Goal: Task Accomplishment & Management: Manage account settings

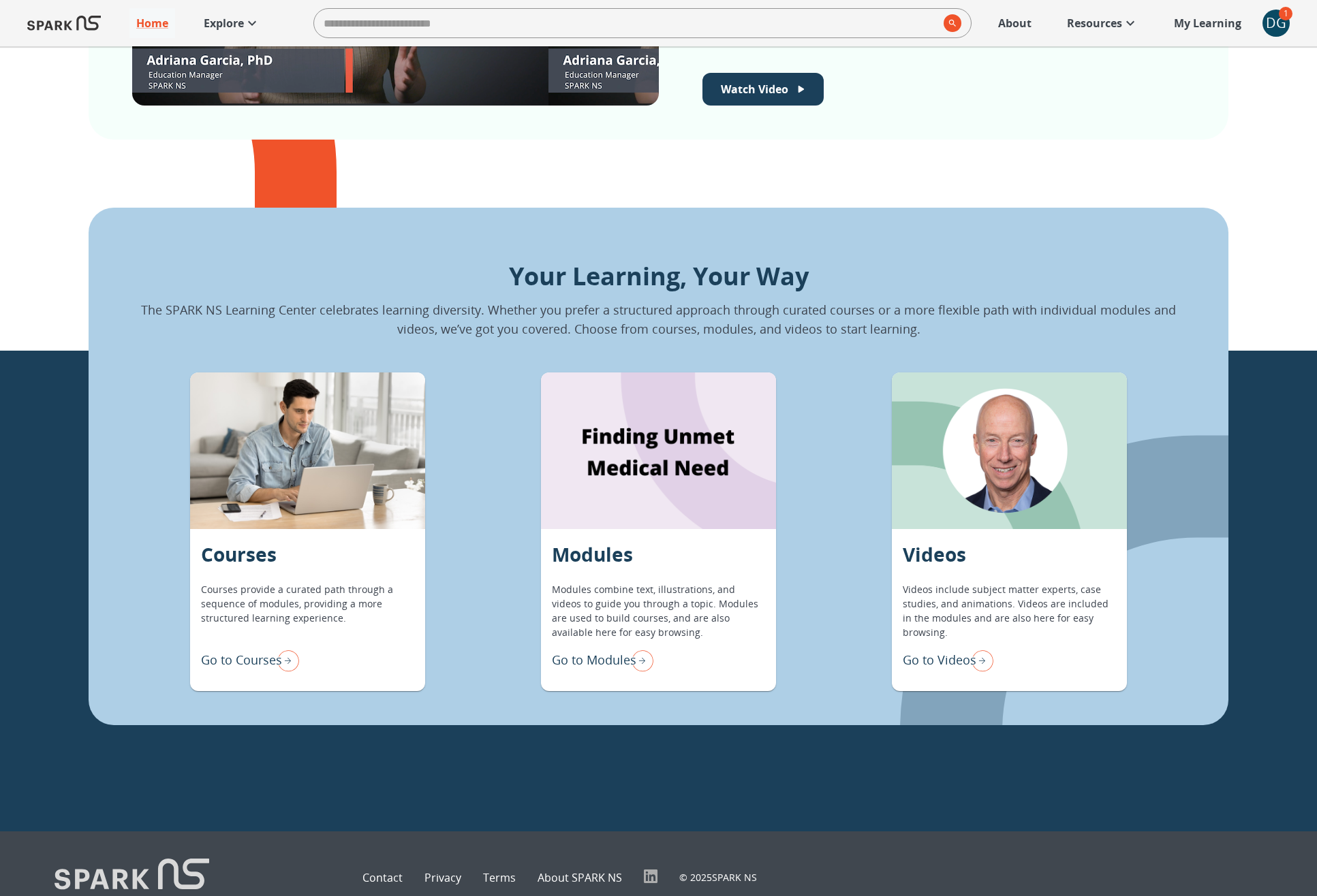
scroll to position [1026, 0]
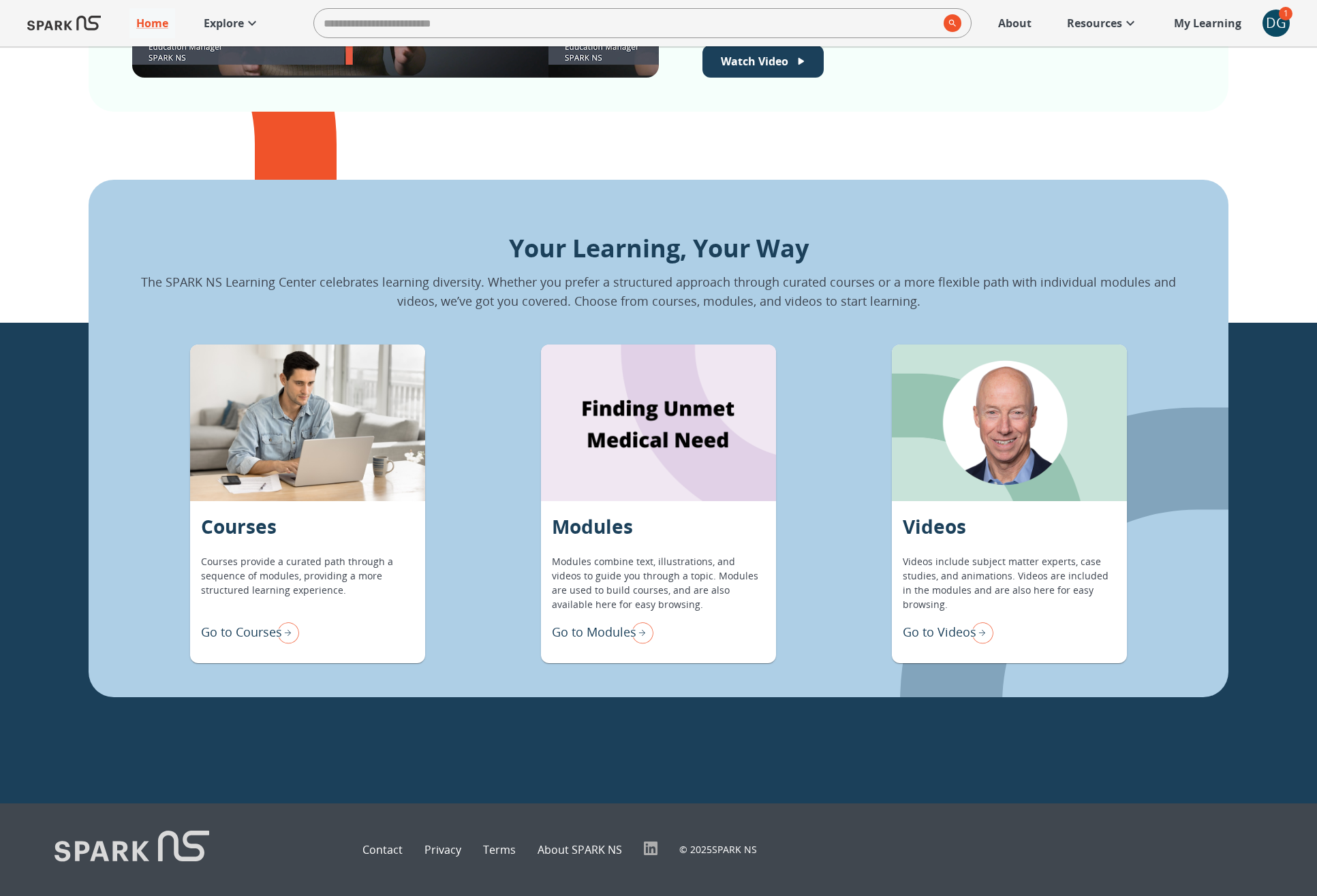
click at [597, 630] on p "Go to Modules" at bounding box center [594, 632] width 84 height 18
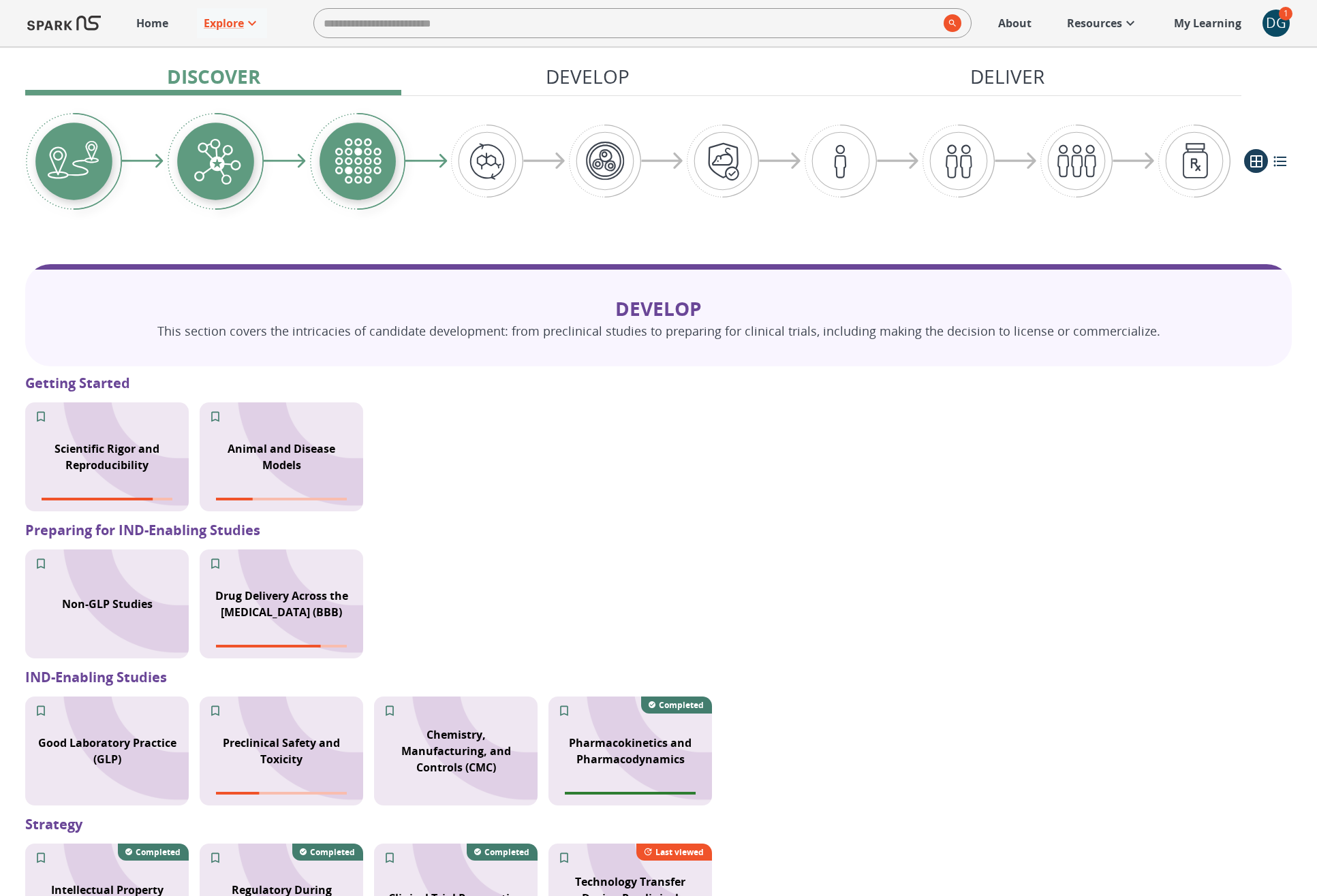
scroll to position [829, 0]
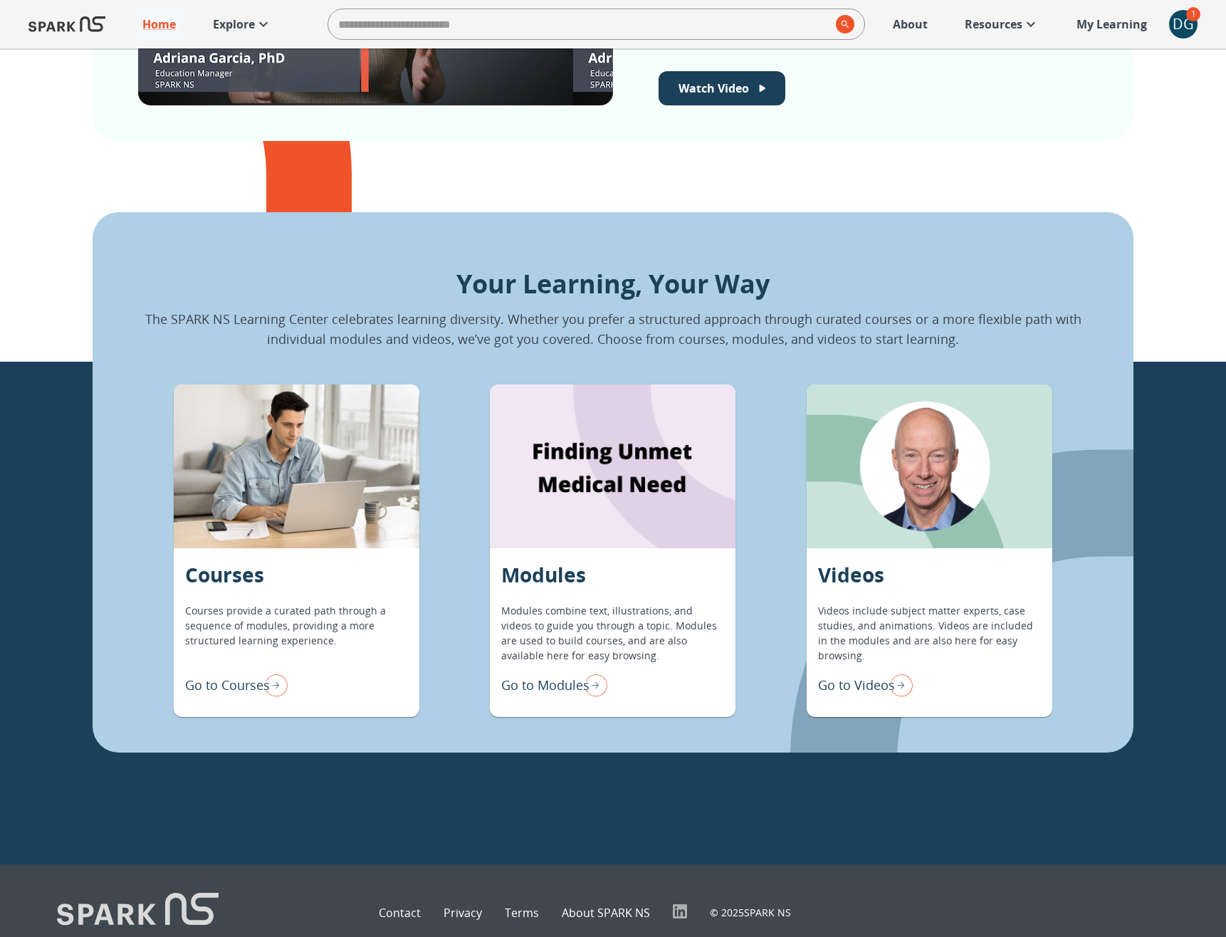
scroll to position [1060, 0]
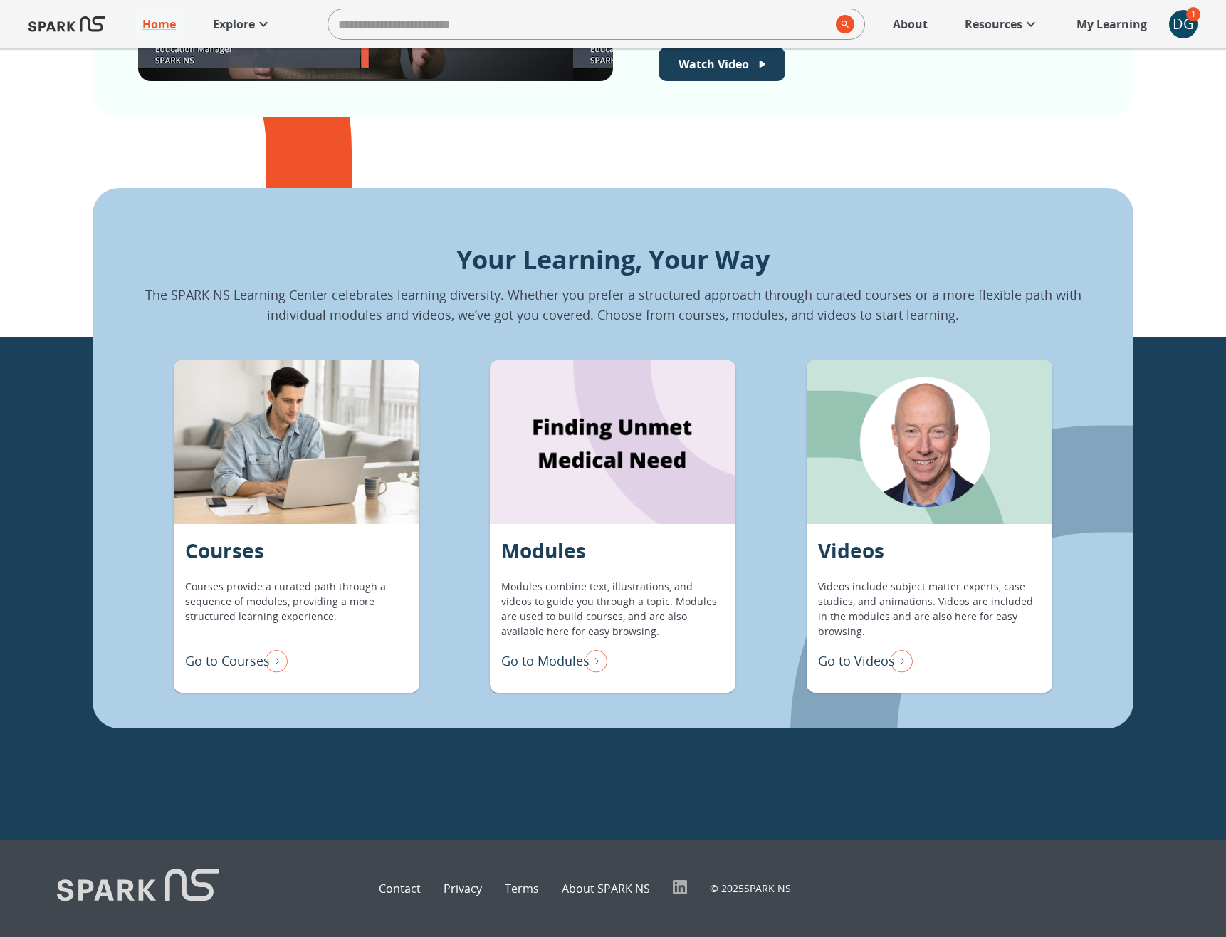
click at [577, 659] on p "Go to Modules" at bounding box center [545, 661] width 88 height 19
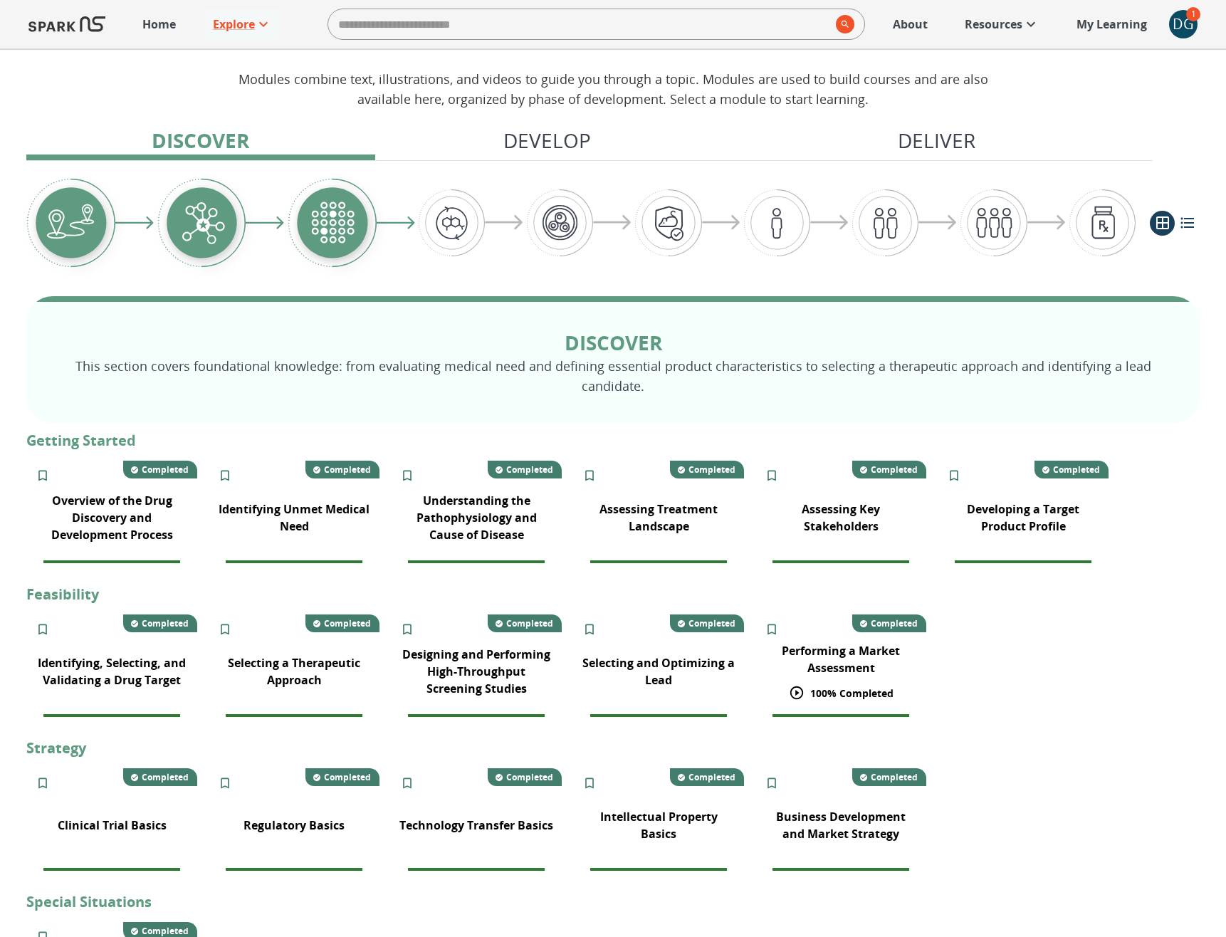
scroll to position [85, 0]
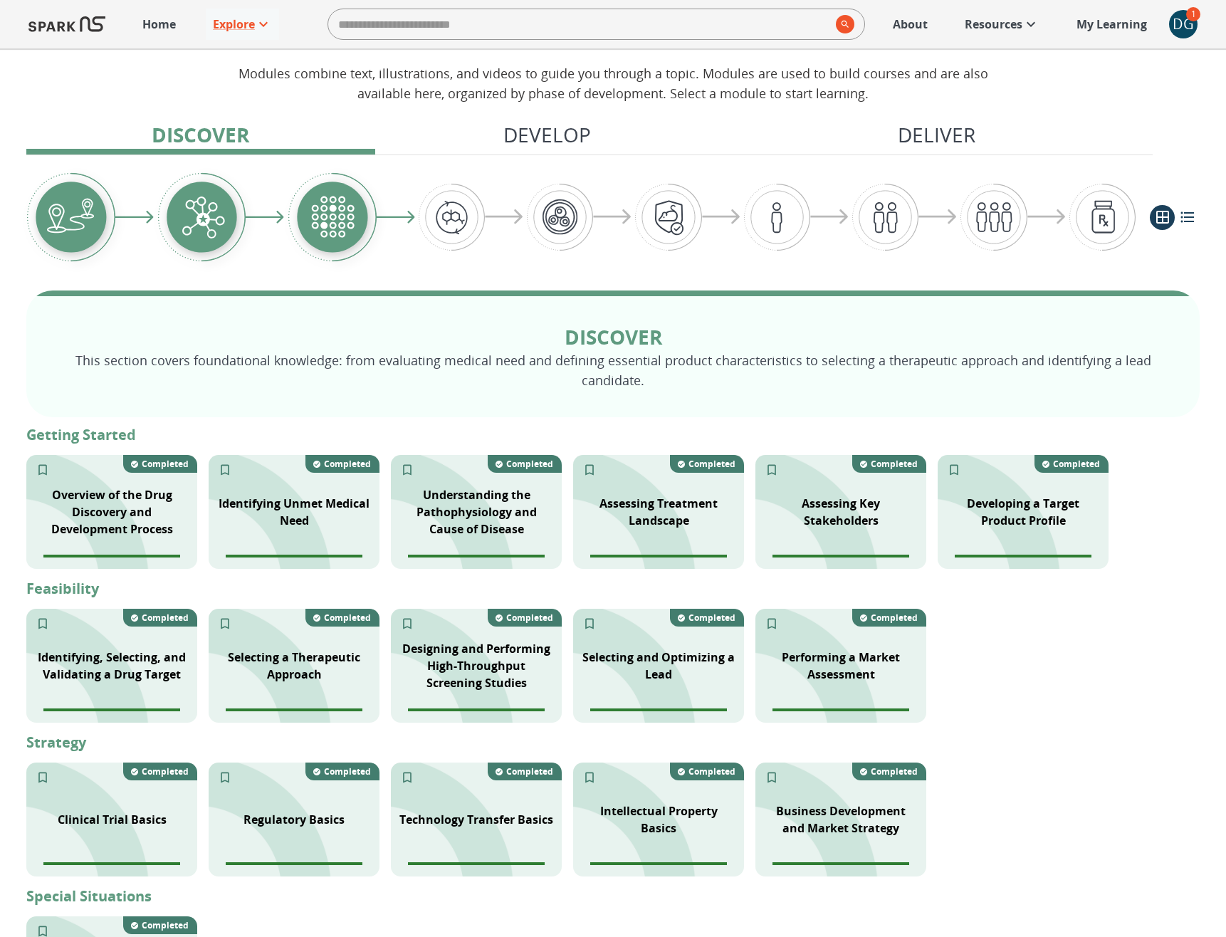
click at [1177, 32] on div "DG" at bounding box center [1183, 24] width 28 height 28
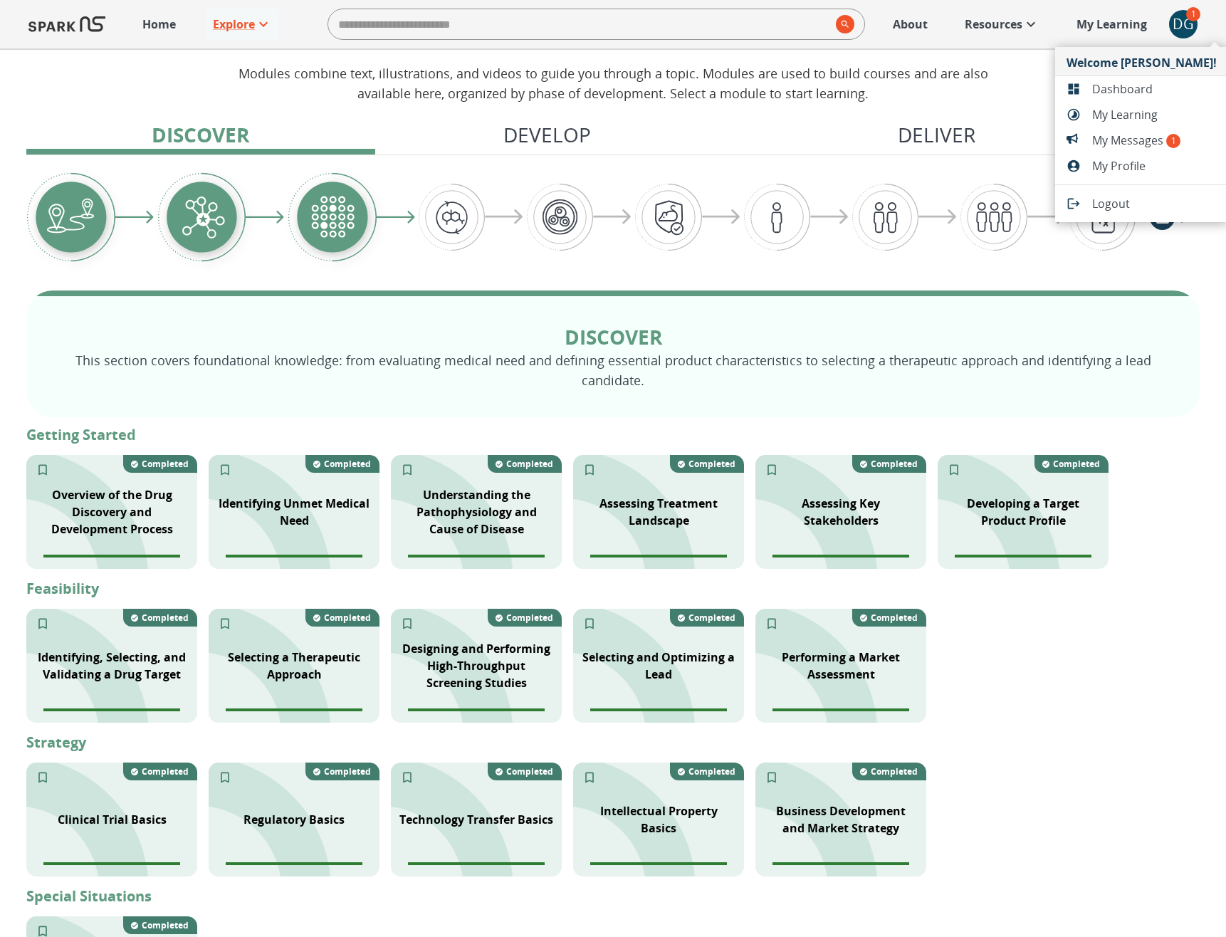
click at [1138, 144] on span "My Messages 1" at bounding box center [1154, 140] width 125 height 17
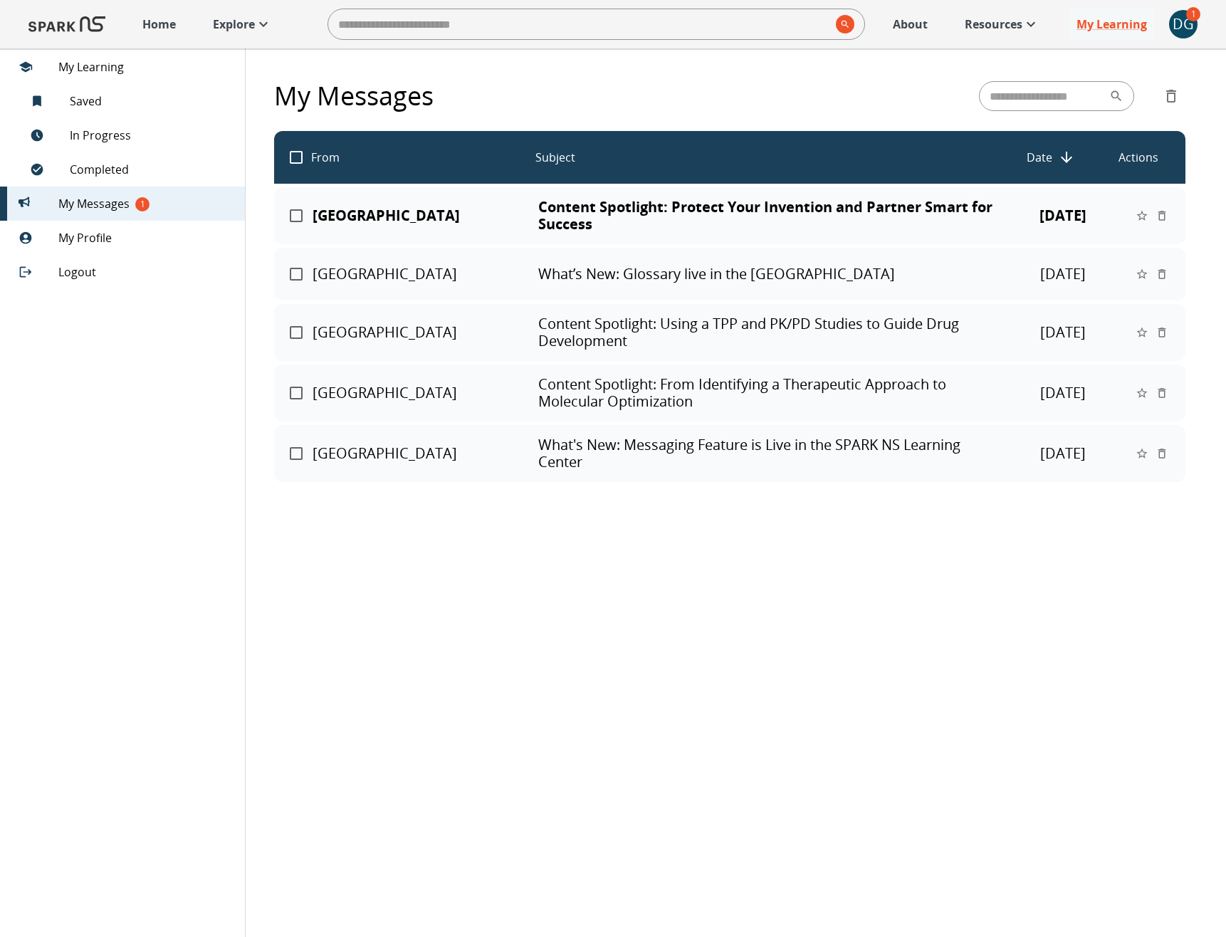
click at [557, 199] on p "Content Spotlight: Protect Your Invention and Partner Smart for Success" at bounding box center [766, 216] width 456 height 34
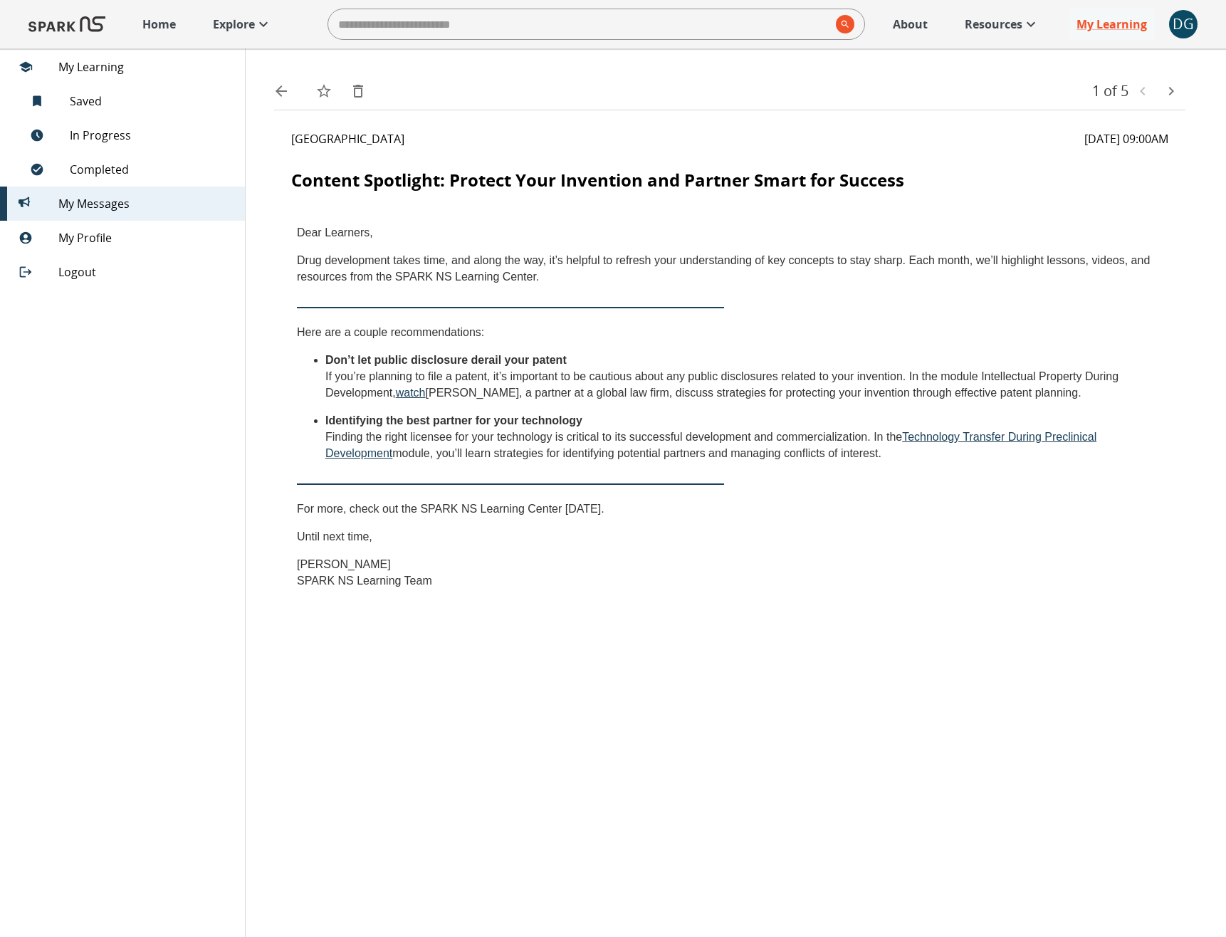
click at [164, 41] on div "Home Explore ​ About Resources My Learning + DG 1" at bounding box center [613, 24] width 1226 height 48
click at [1201, 28] on div "Home Explore ​ About Resources My Learning + DG 1" at bounding box center [613, 24] width 1226 height 48
click at [1196, 28] on div "DG" at bounding box center [1183, 24] width 28 height 28
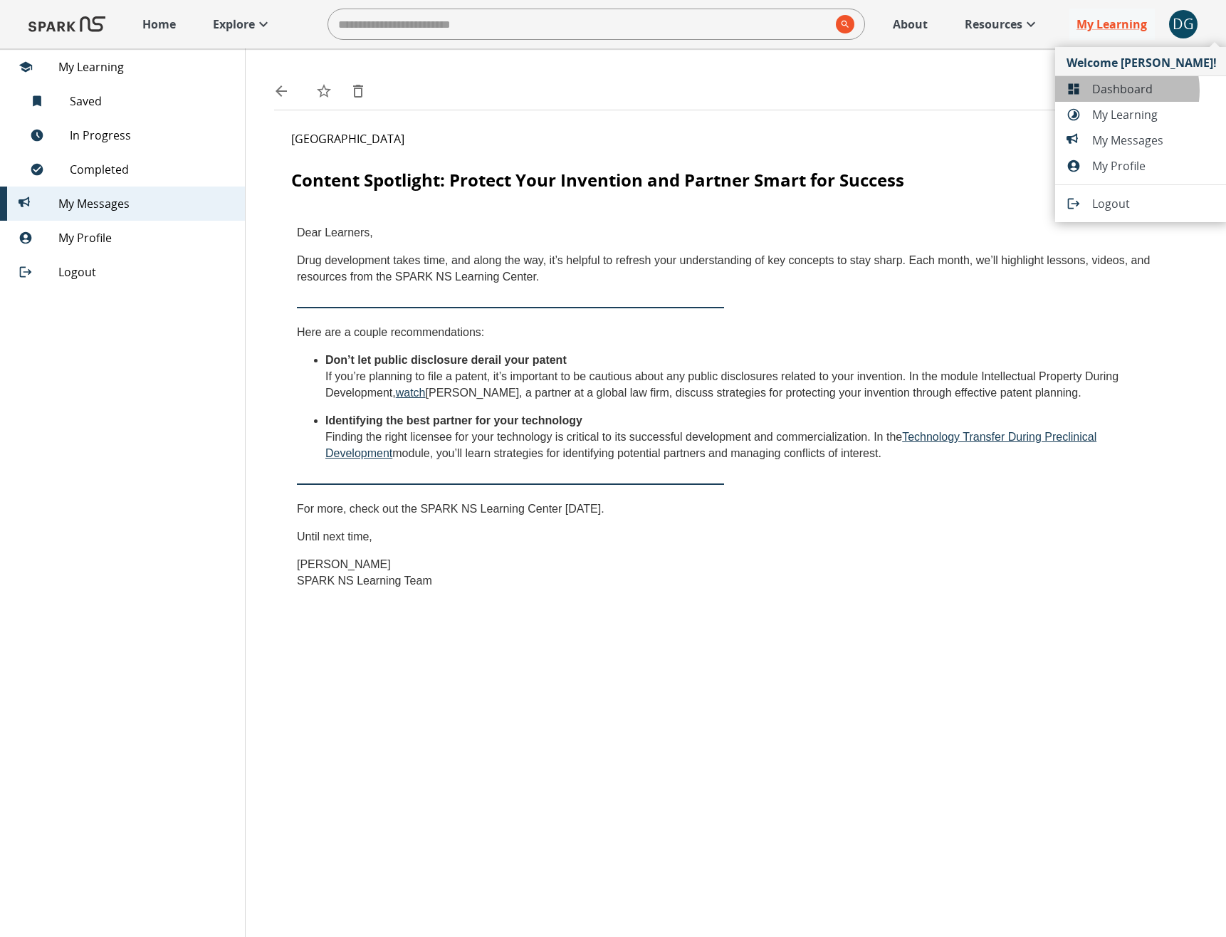
click at [1114, 90] on span "Dashboard" at bounding box center [1154, 88] width 125 height 17
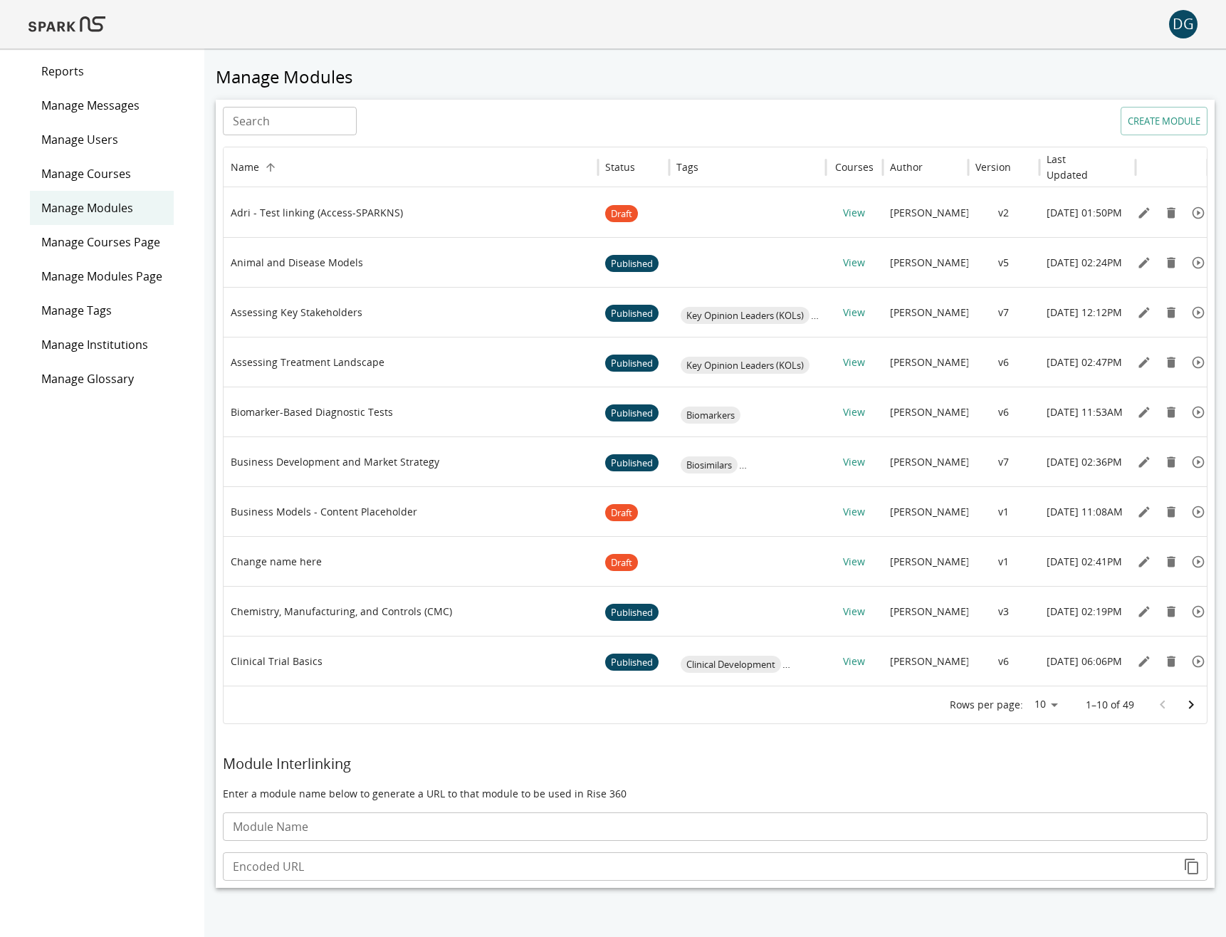
click at [82, 117] on div "Manage Messages" at bounding box center [102, 105] width 144 height 34
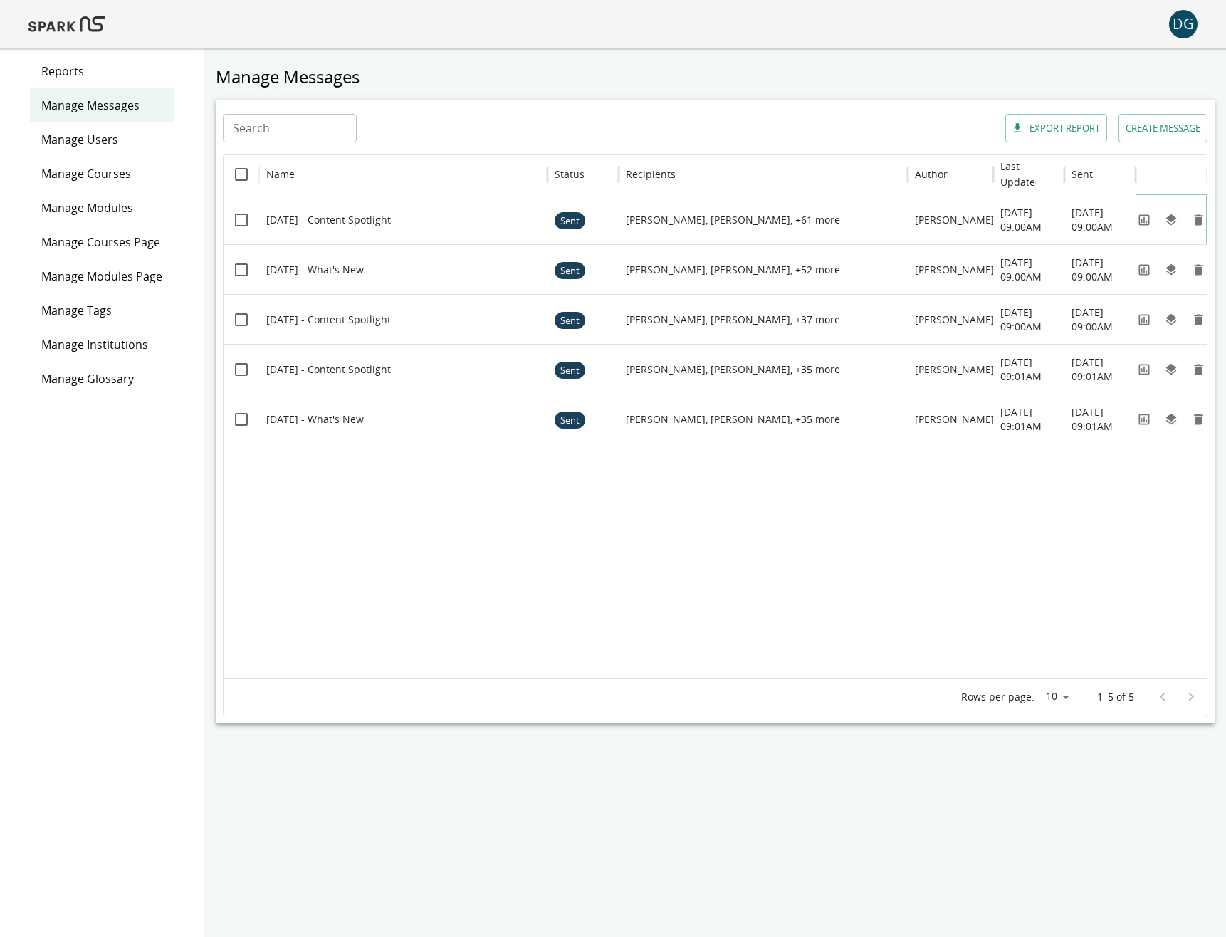
click at [1137, 221] on icon "View" at bounding box center [1144, 220] width 14 height 14
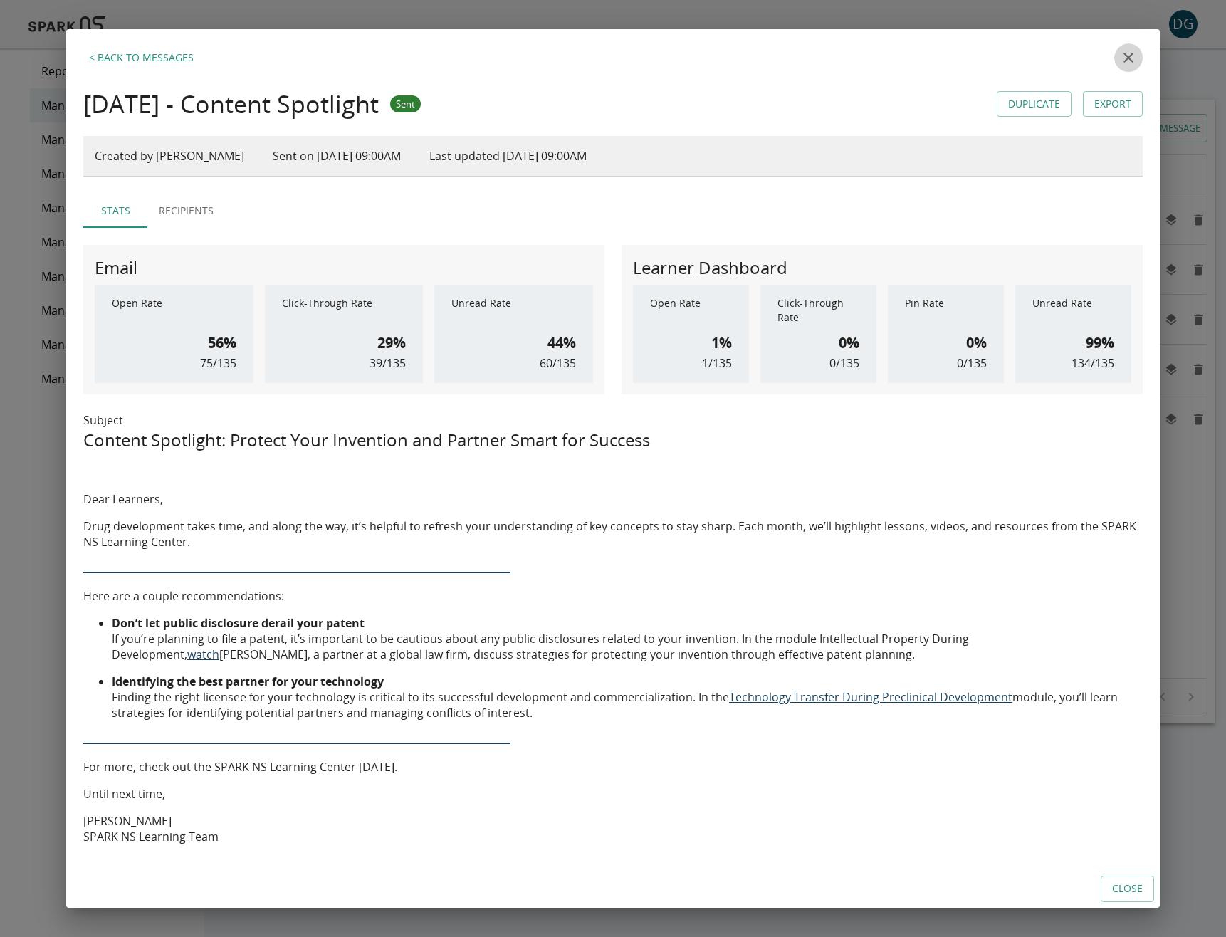
click at [1128, 58] on icon "close" at bounding box center [1129, 58] width 10 height 10
